Goal: Browse casually: Explore the website without a specific task or goal

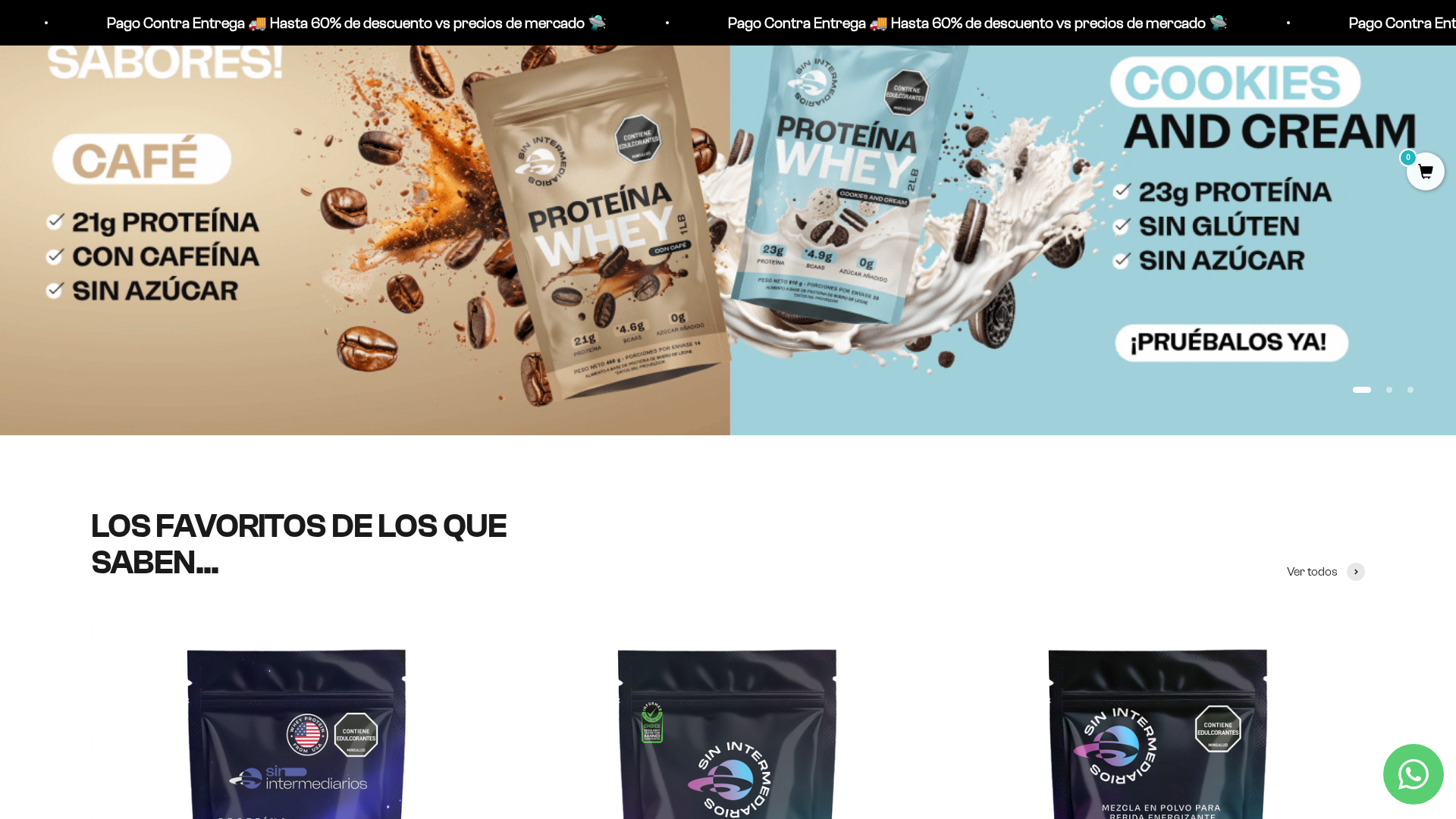
scroll to position [278, 0]
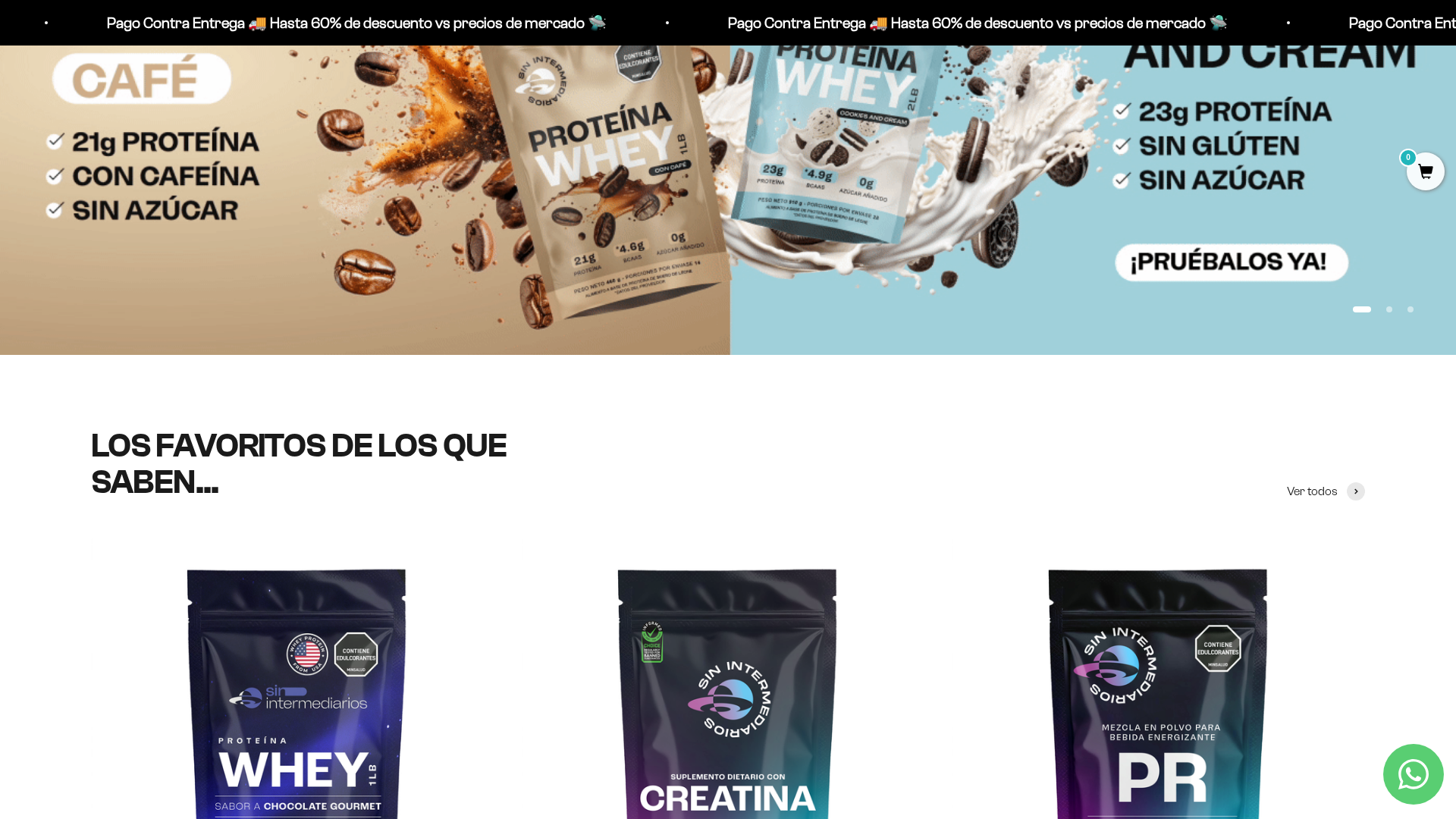
scroll to position [356, 0]
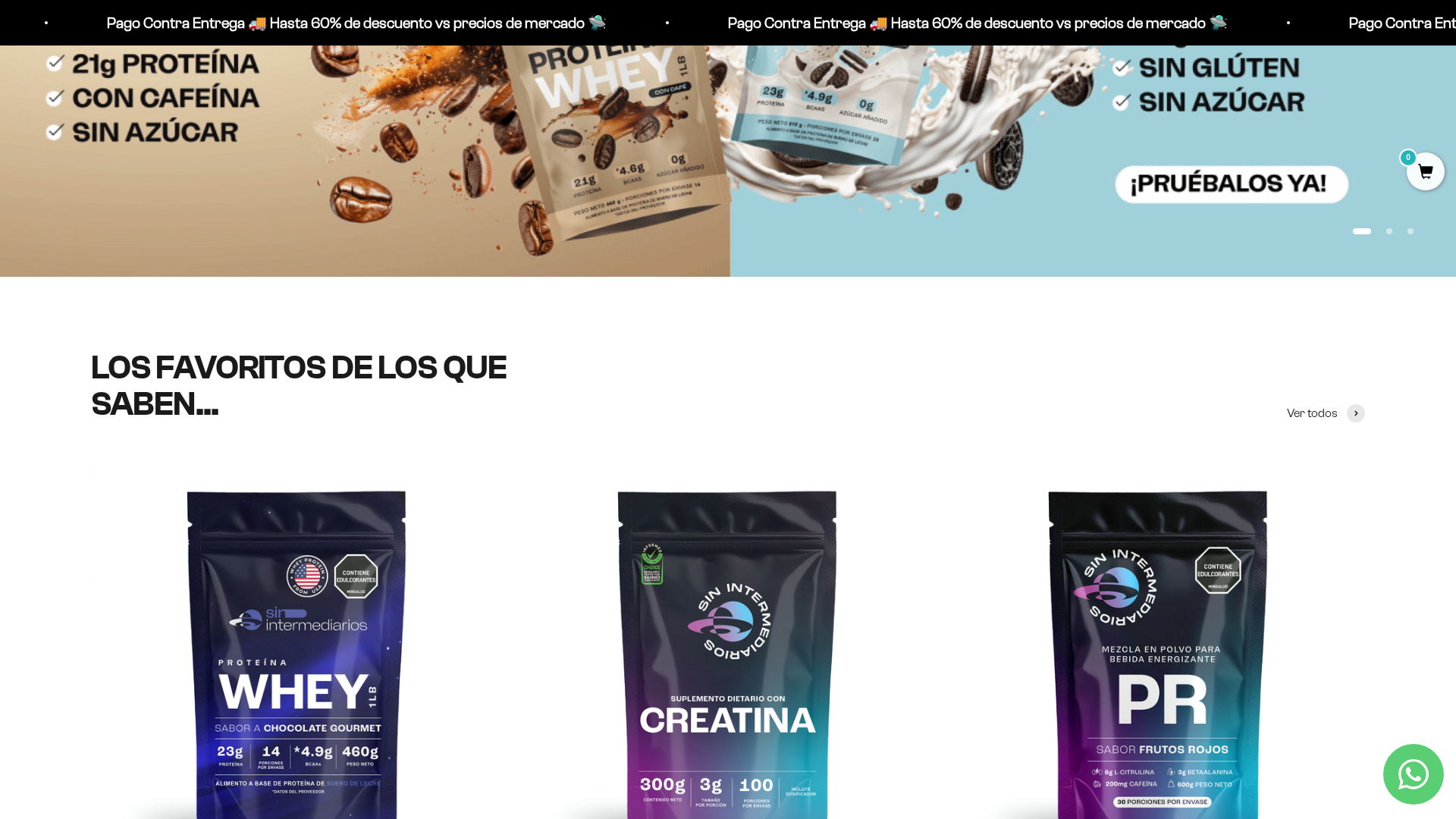
click at [1365, 211] on img at bounding box center [728, 39] width 1456 height 474
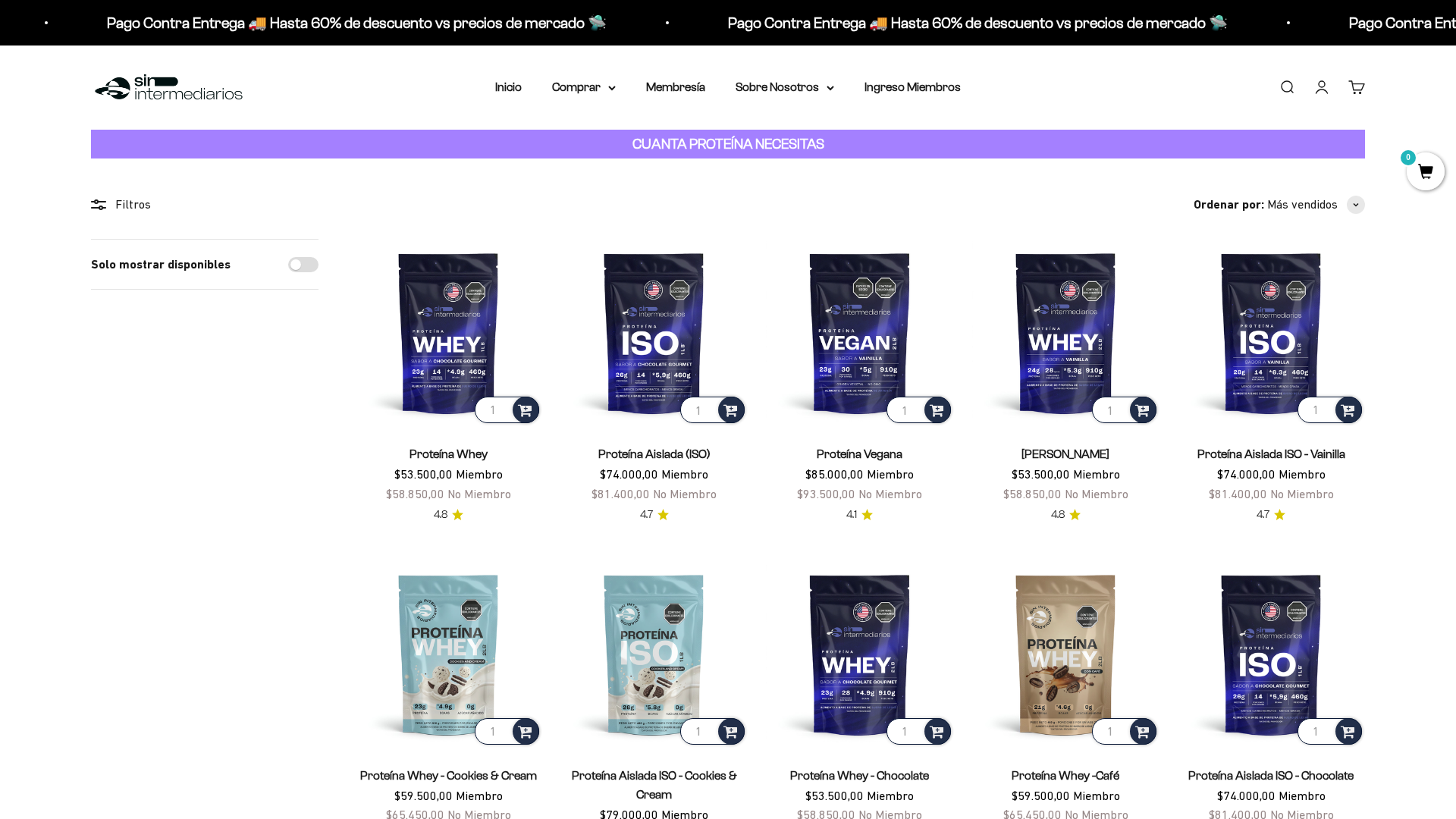
scroll to position [117, 0]
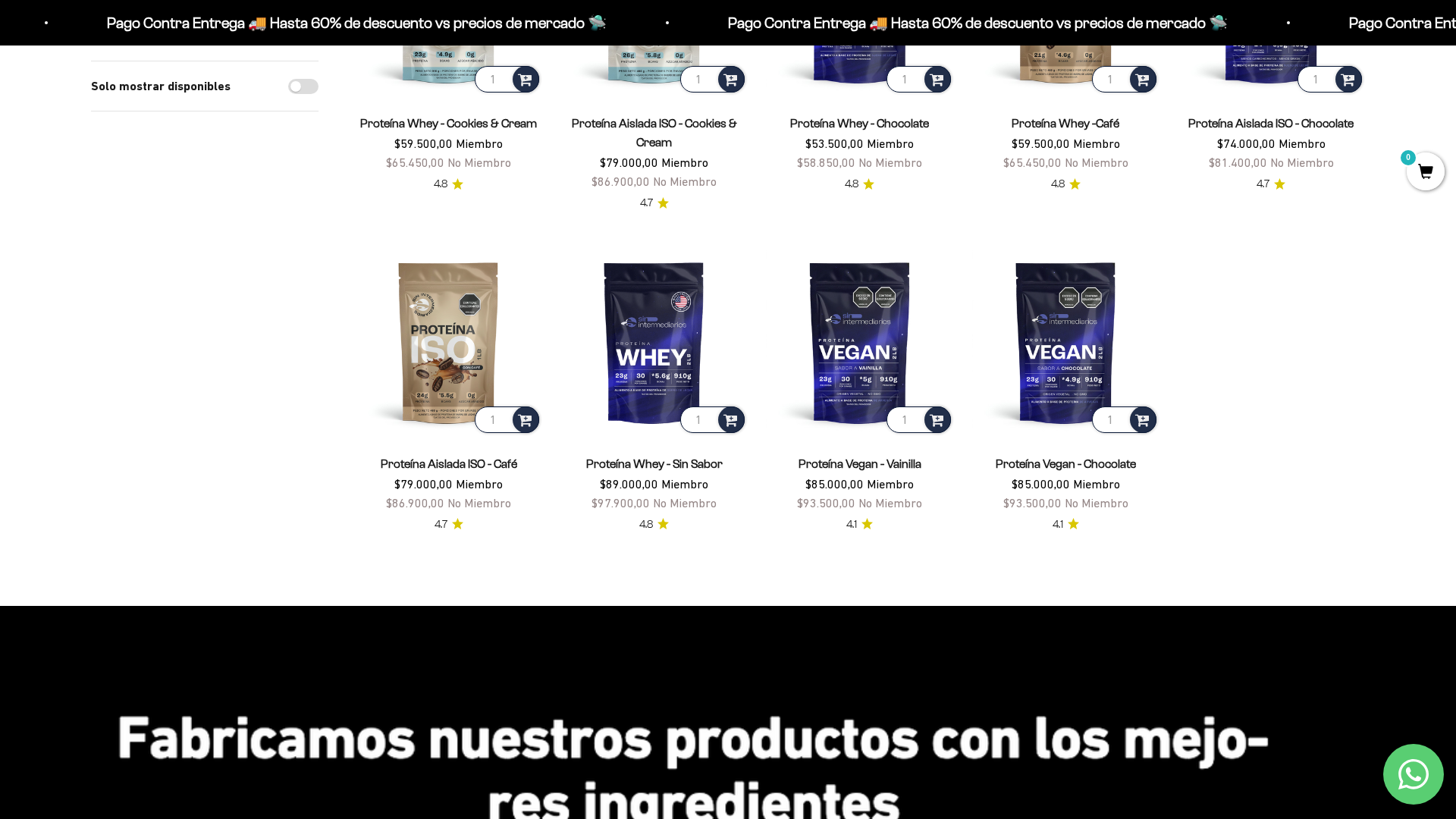
click at [1455, 34] on html "Ir al contenido Pago Contra Entrega 🚚 Hasta 60% de descuento vs precios de merc…" at bounding box center [728, 823] width 1456 height 2949
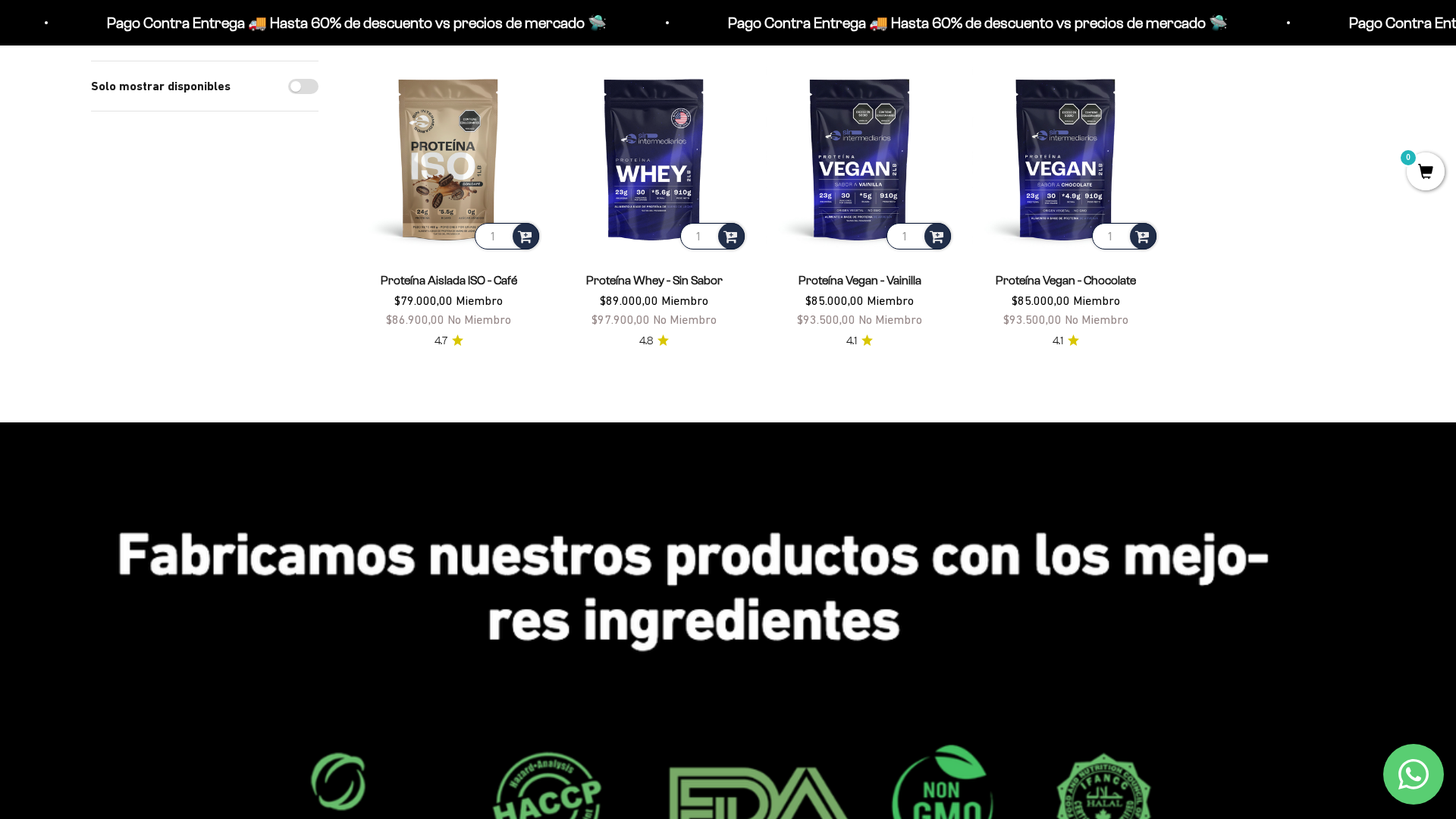
click at [1455, 34] on html "Ir al contenido Pago Contra Entrega 🚚 Hasta 60% de descuento vs precios de merc…" at bounding box center [728, 639] width 1456 height 2949
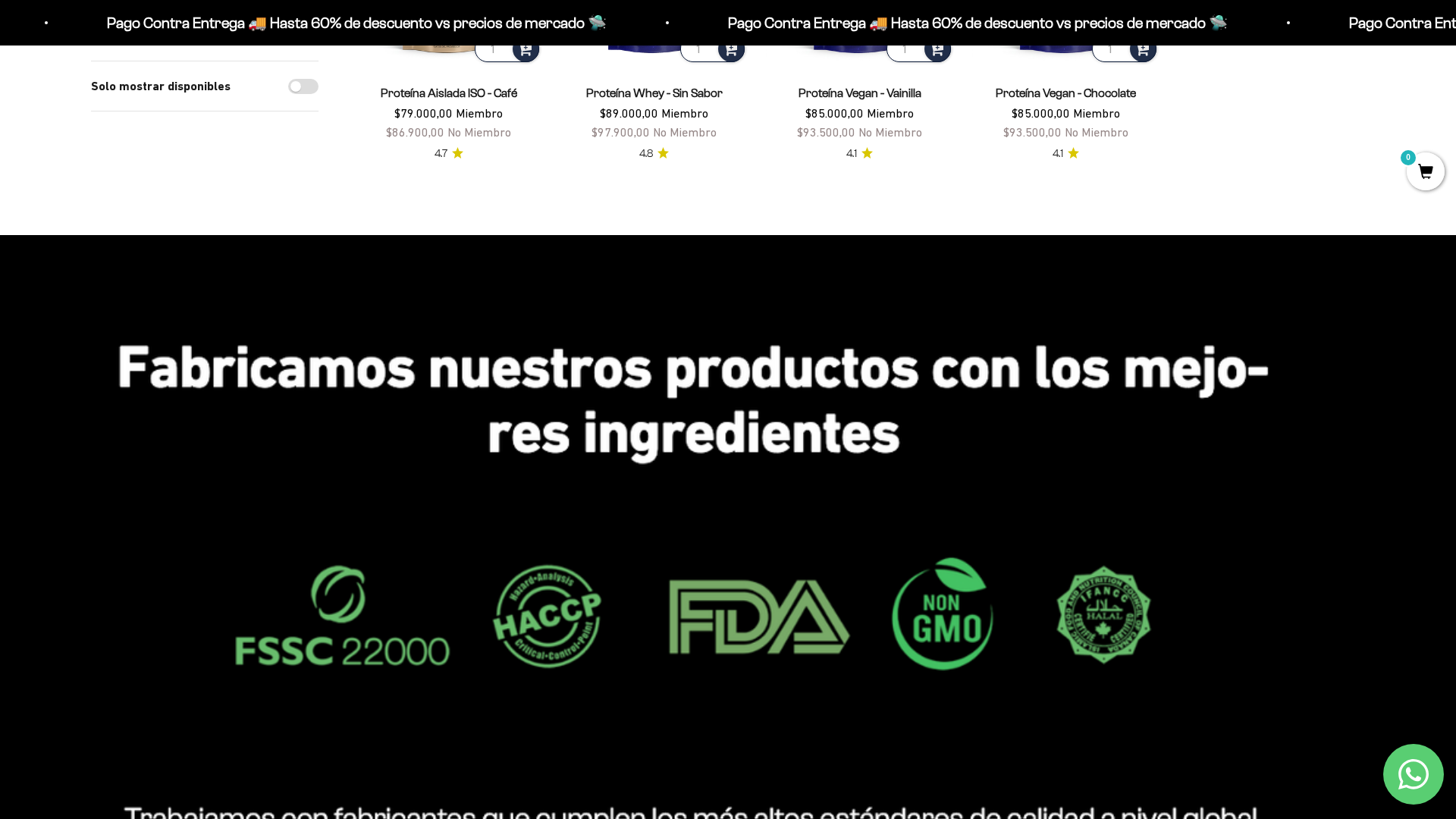
click at [1377, 587] on img at bounding box center [728, 637] width 1456 height 804
click at [1455, 34] on html "Ir al contenido Pago Contra Entrega 🚚 Hasta 60% de descuento vs precios de merc…" at bounding box center [728, 452] width 1456 height 2949
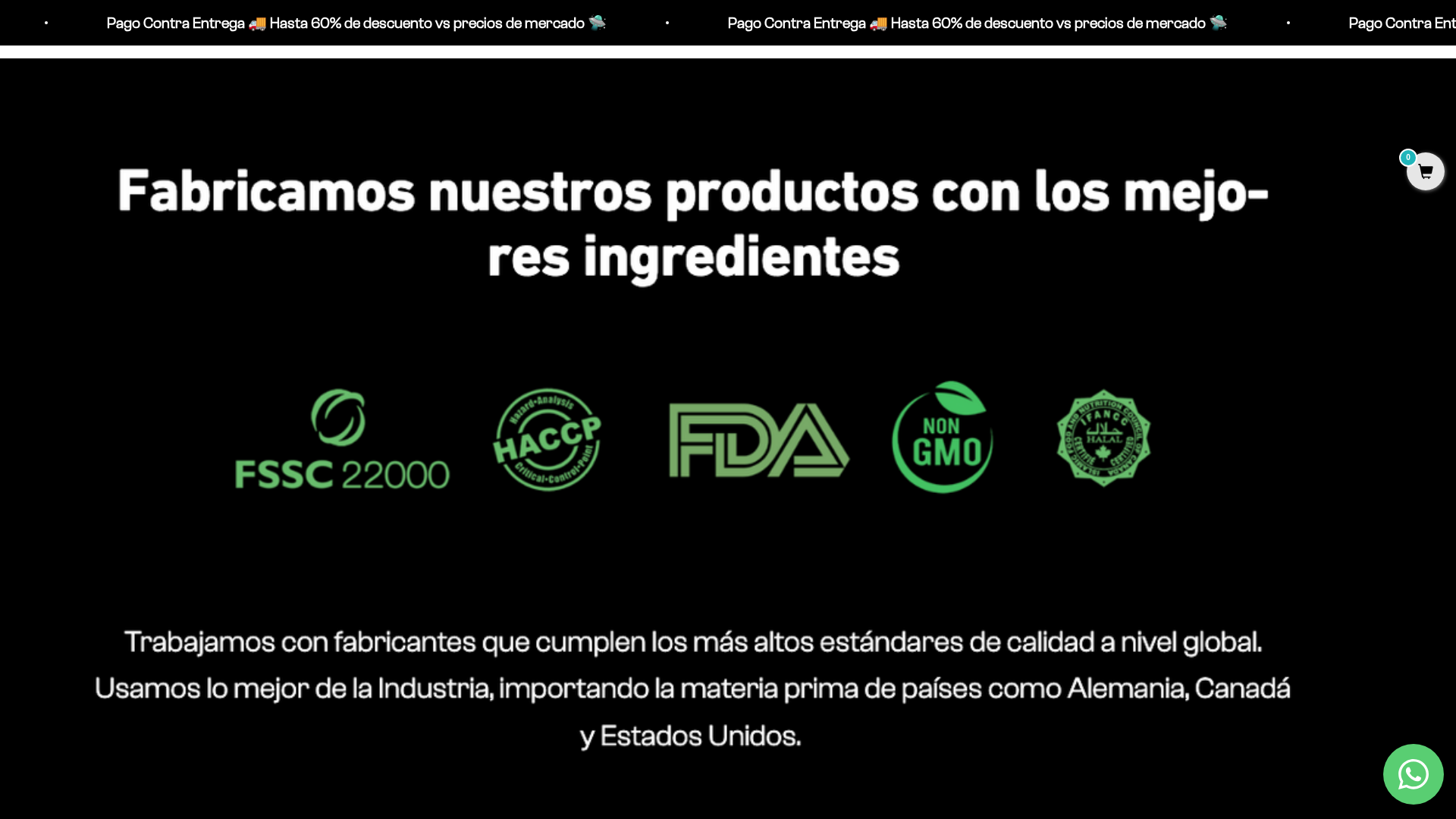
click at [1455, 34] on html "Ir al contenido Pago Contra Entrega 🚚 Hasta 60% de descuento vs precios de merc…" at bounding box center [728, 275] width 1456 height 2949
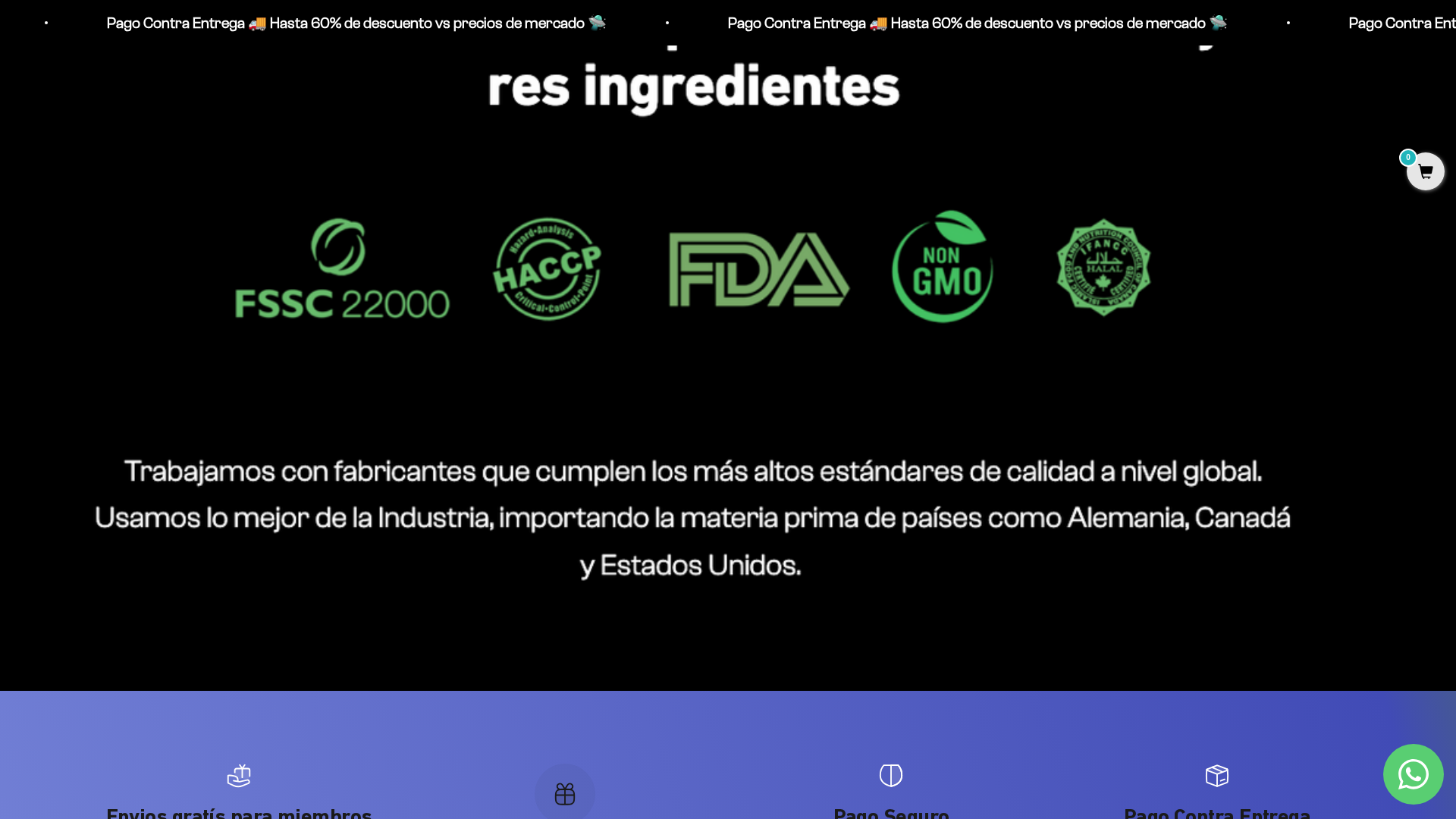
click at [1455, 34] on html "Ir al contenido Pago Contra Entrega 🚚 Hasta 60% de descuento vs precios de merc…" at bounding box center [728, 103] width 1456 height 2949
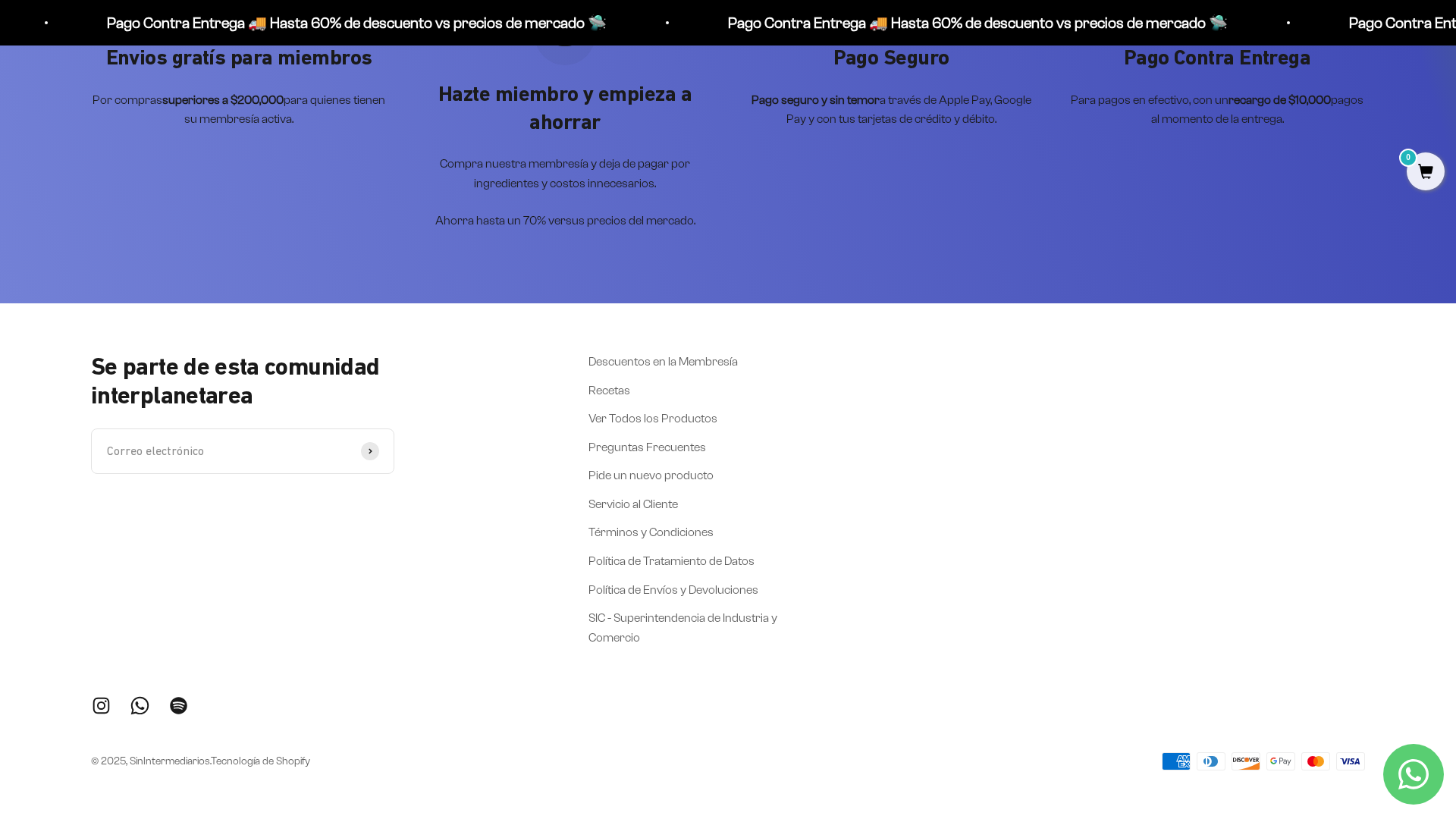
click at [1404, 587] on div "Se parte de esta comunidad interplanetarea Correo electrónico Suscribirse Descu…" at bounding box center [728, 562] width 1456 height 517
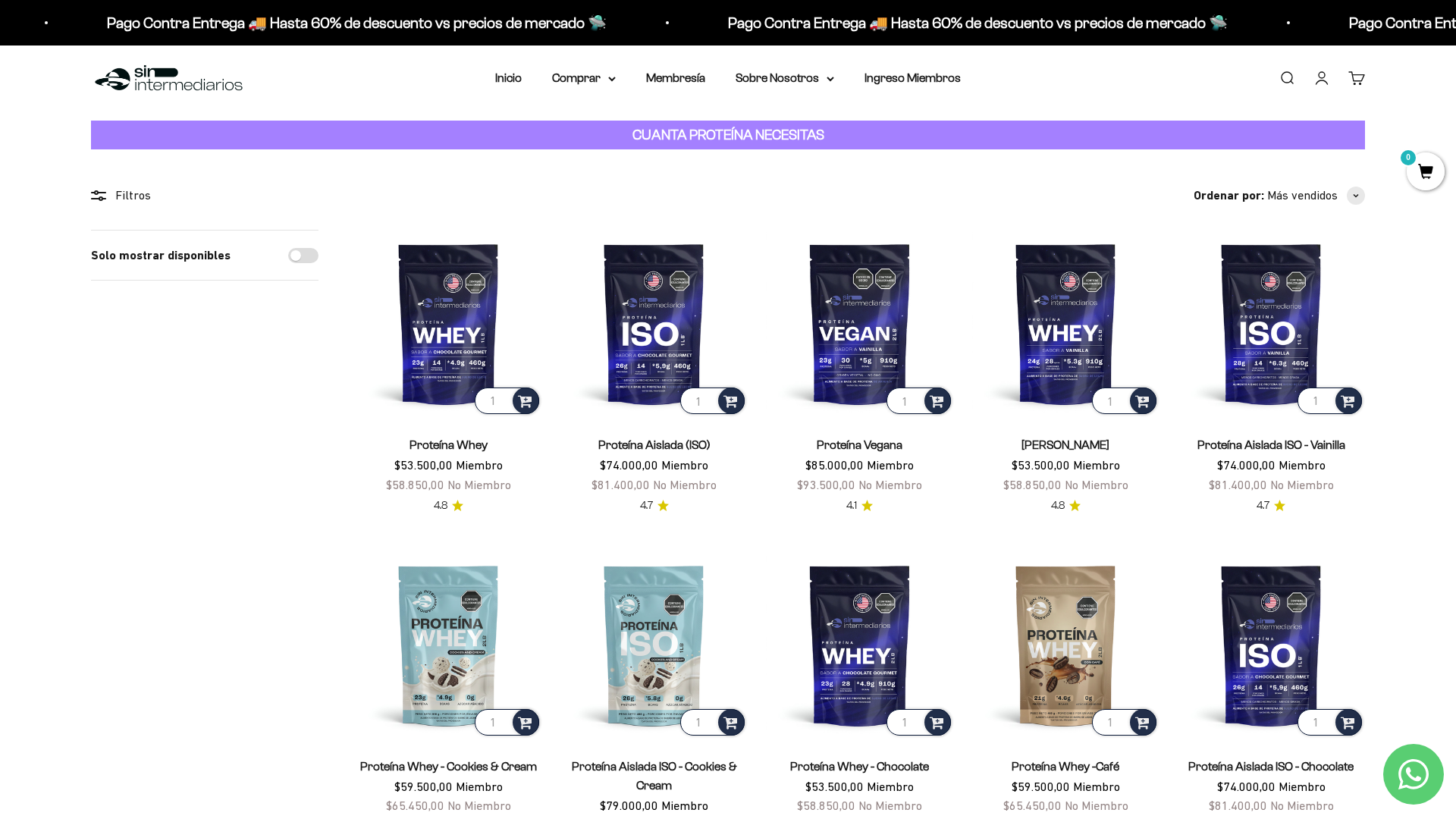
scroll to position [0, 0]
